Goal: Entertainment & Leisure: Consume media (video, audio)

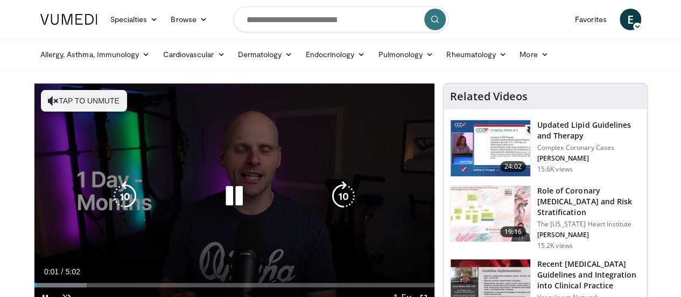
click at [227, 211] on icon "Video Player" at bounding box center [234, 196] width 30 height 30
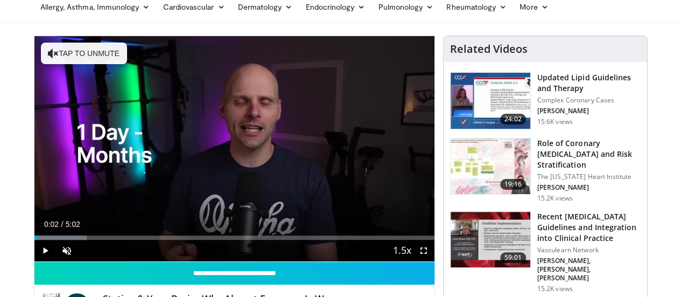
scroll to position [50, 0]
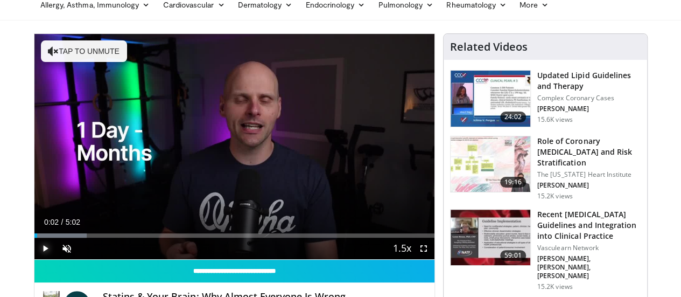
click at [34, 259] on span "Video Player" at bounding box center [45, 249] width 22 height 22
click at [56, 259] on span "Video Player" at bounding box center [67, 249] width 22 height 22
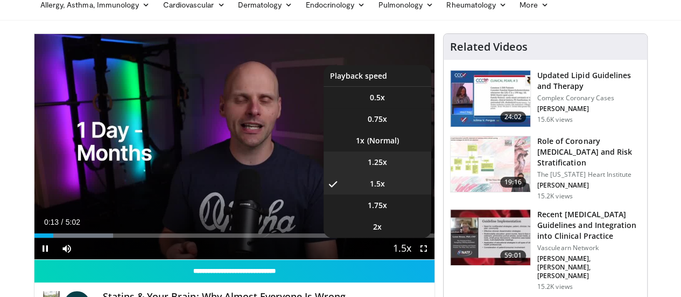
click at [399, 173] on li "1.25x" at bounding box center [378, 162] width 108 height 22
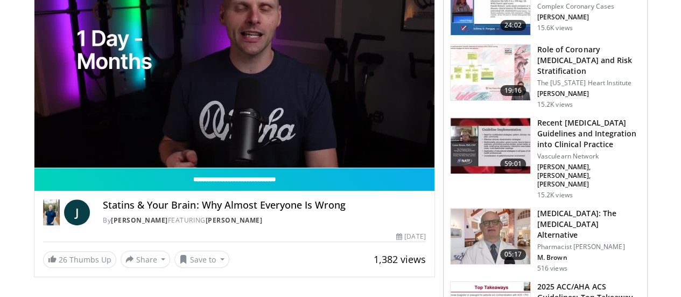
scroll to position [158, 0]
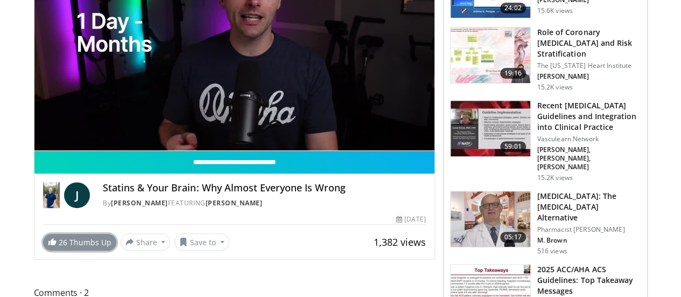
click at [57, 250] on link "26 Thumbs Up" at bounding box center [79, 242] width 73 height 17
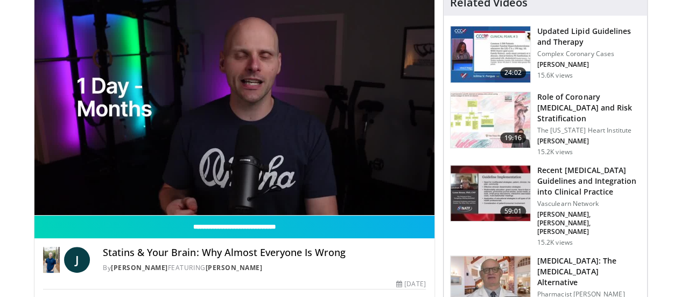
scroll to position [59, 0]
